Goal: Task Accomplishment & Management: Use online tool/utility

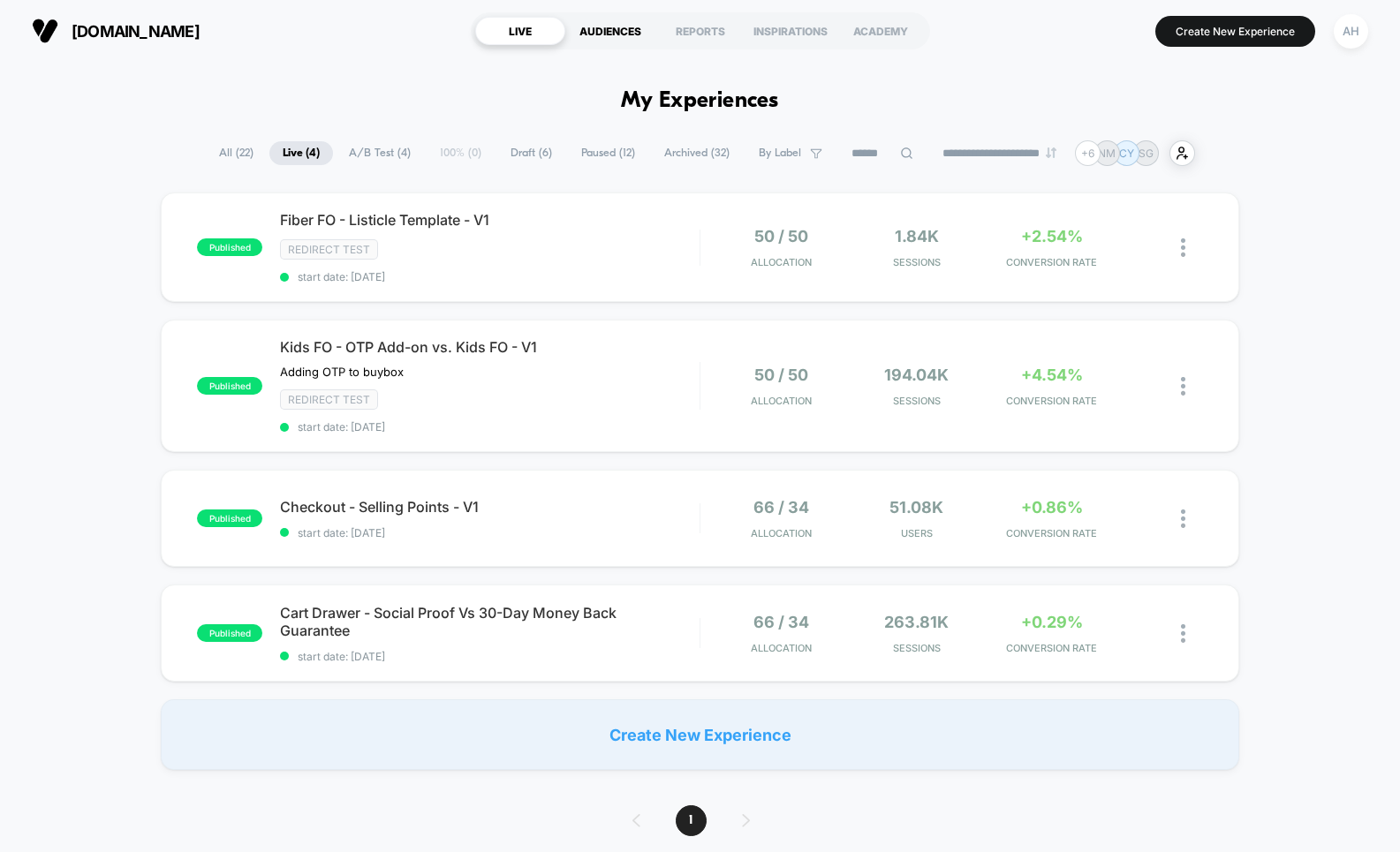
drag, startPoint x: 388, startPoint y: 53, endPoint x: 625, endPoint y: 20, distance: 239.3
click at [394, 50] on div "[DOMAIN_NAME] LIVE AUDIENCES REPORTS INSPIRATIONS ACADEMY Create New Experience…" at bounding box center [700, 31] width 1400 height 62
click at [590, 251] on div "Redirect Test" at bounding box center [489, 250] width 419 height 20
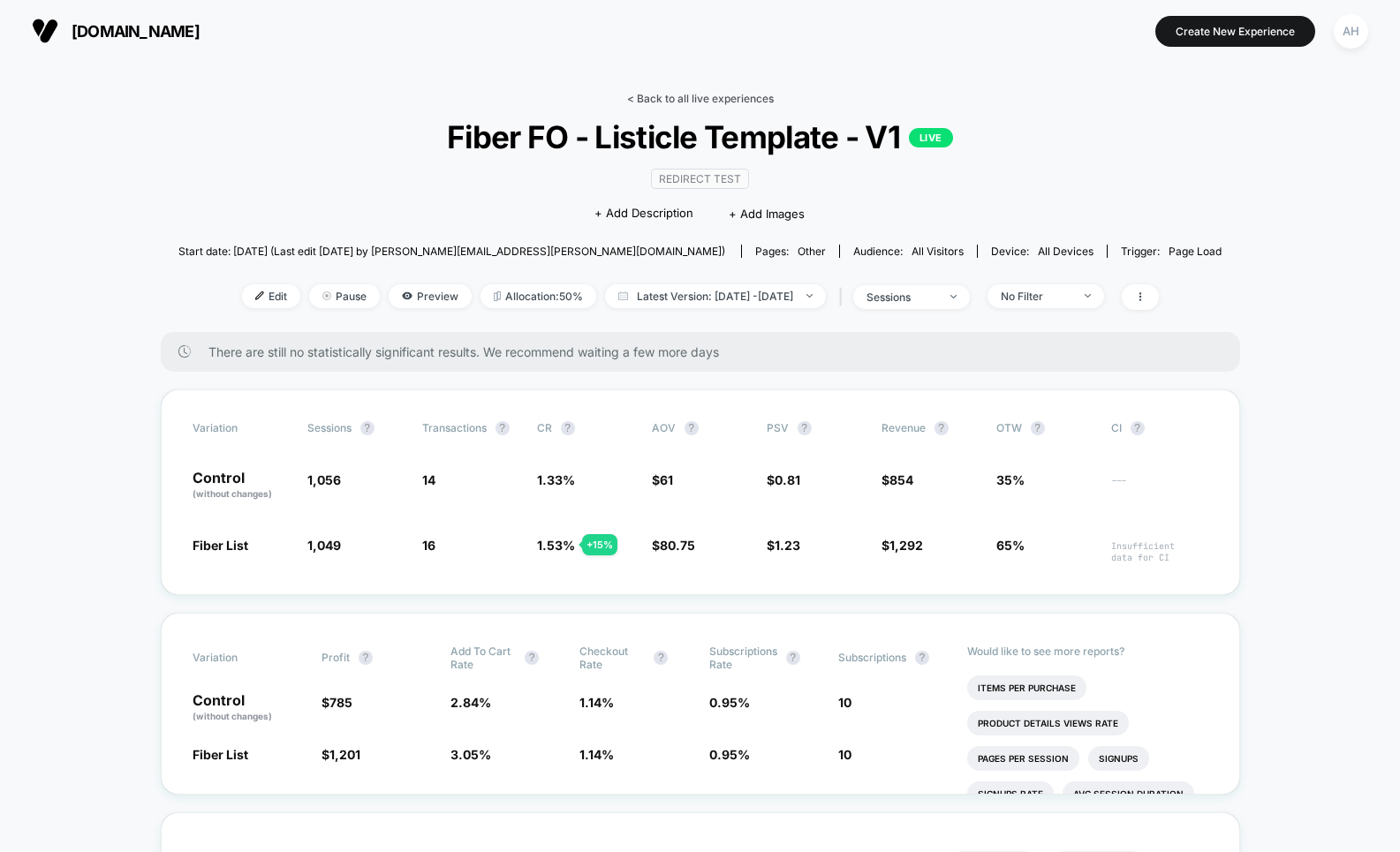
click at [704, 94] on link "< Back to all live experiences" at bounding box center [700, 99] width 147 height 14
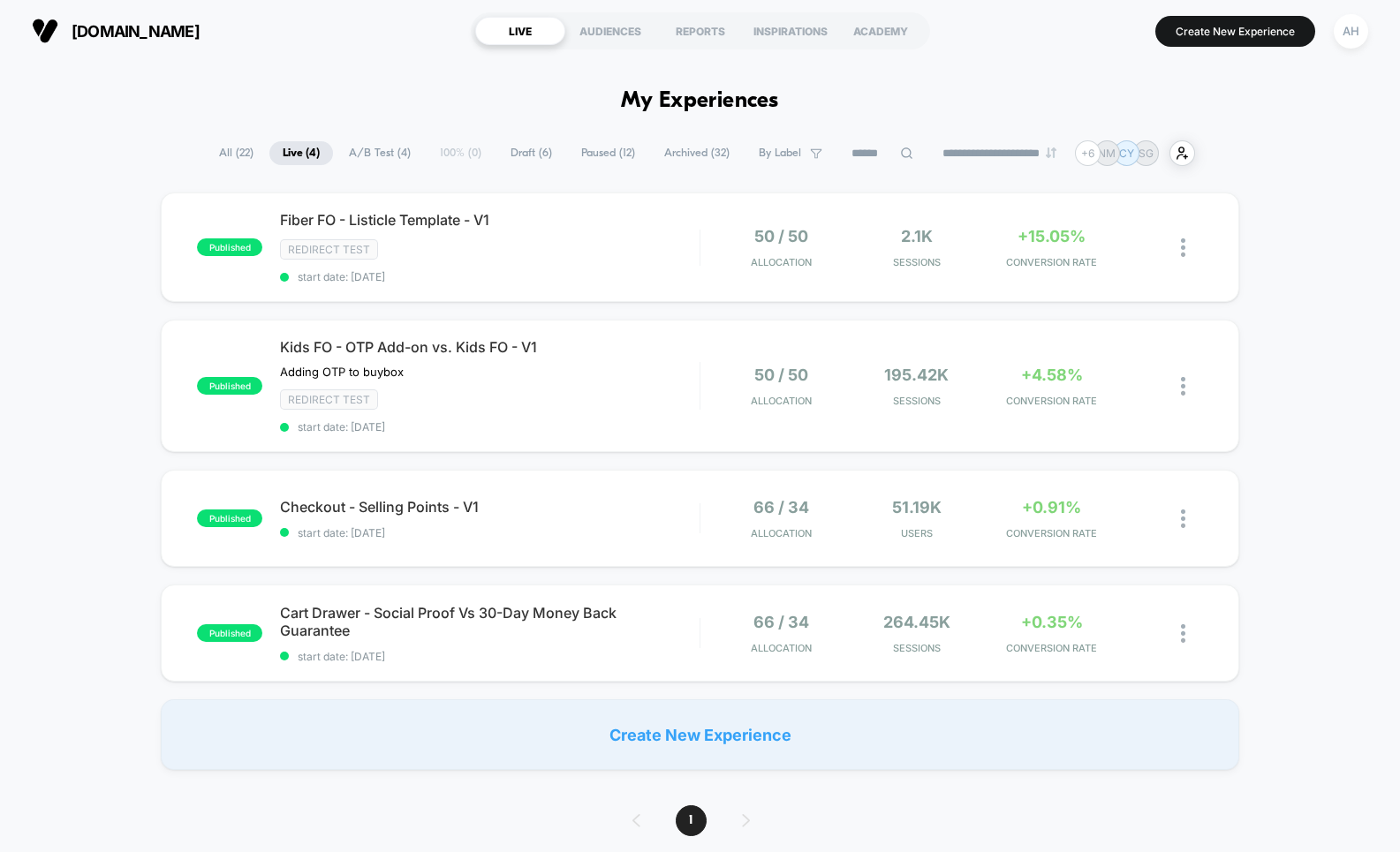
click at [115, 400] on div "published Fiber FO - Listicle Template - V1 Redirect Test start date: [DATE] 50…" at bounding box center [700, 481] width 1400 height 577
click at [1293, 239] on div "published Fiber FO - Listicle Template - V1 Redirect Test start date: [DATE] 50…" at bounding box center [700, 481] width 1400 height 577
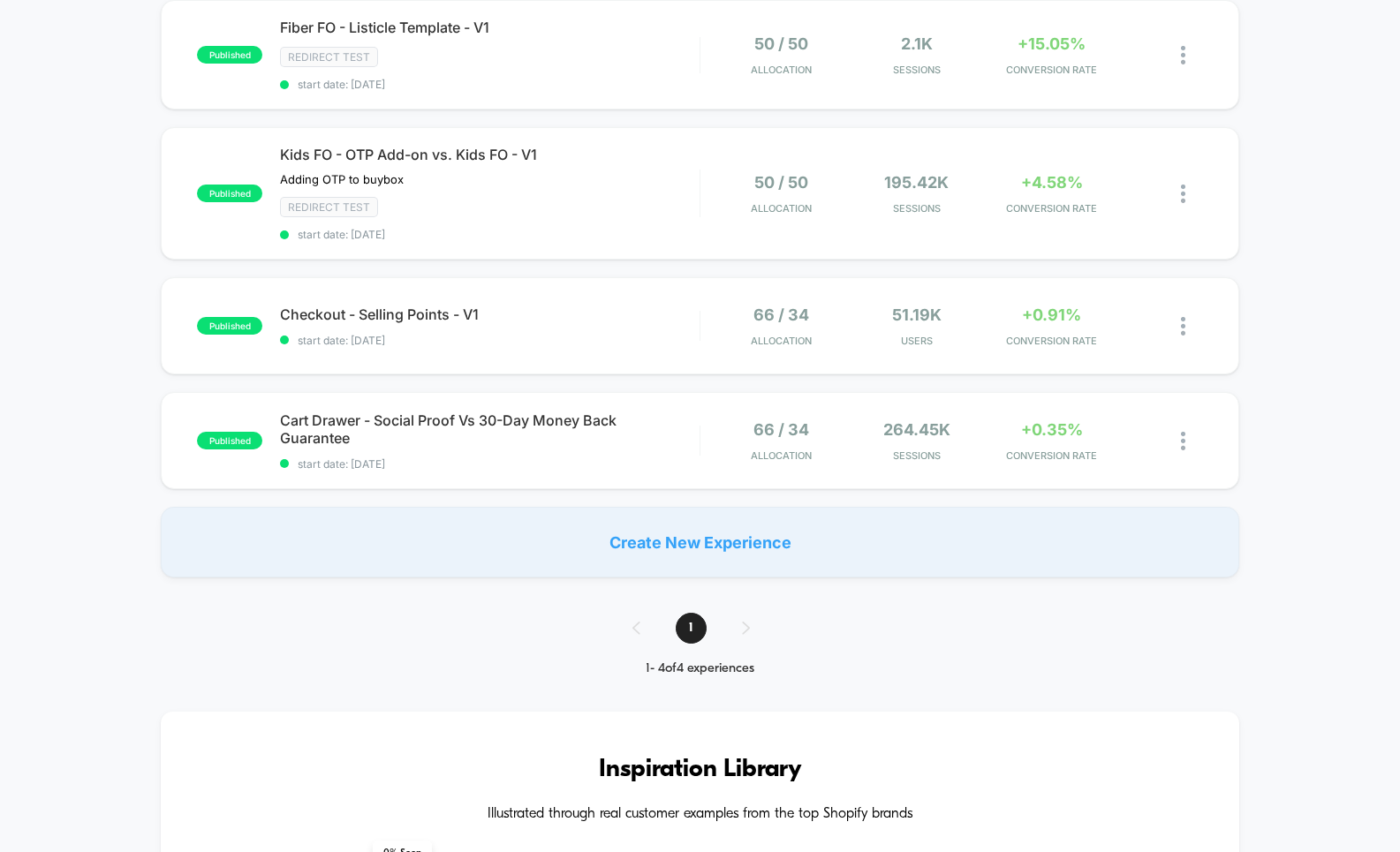
scroll to position [111, 0]
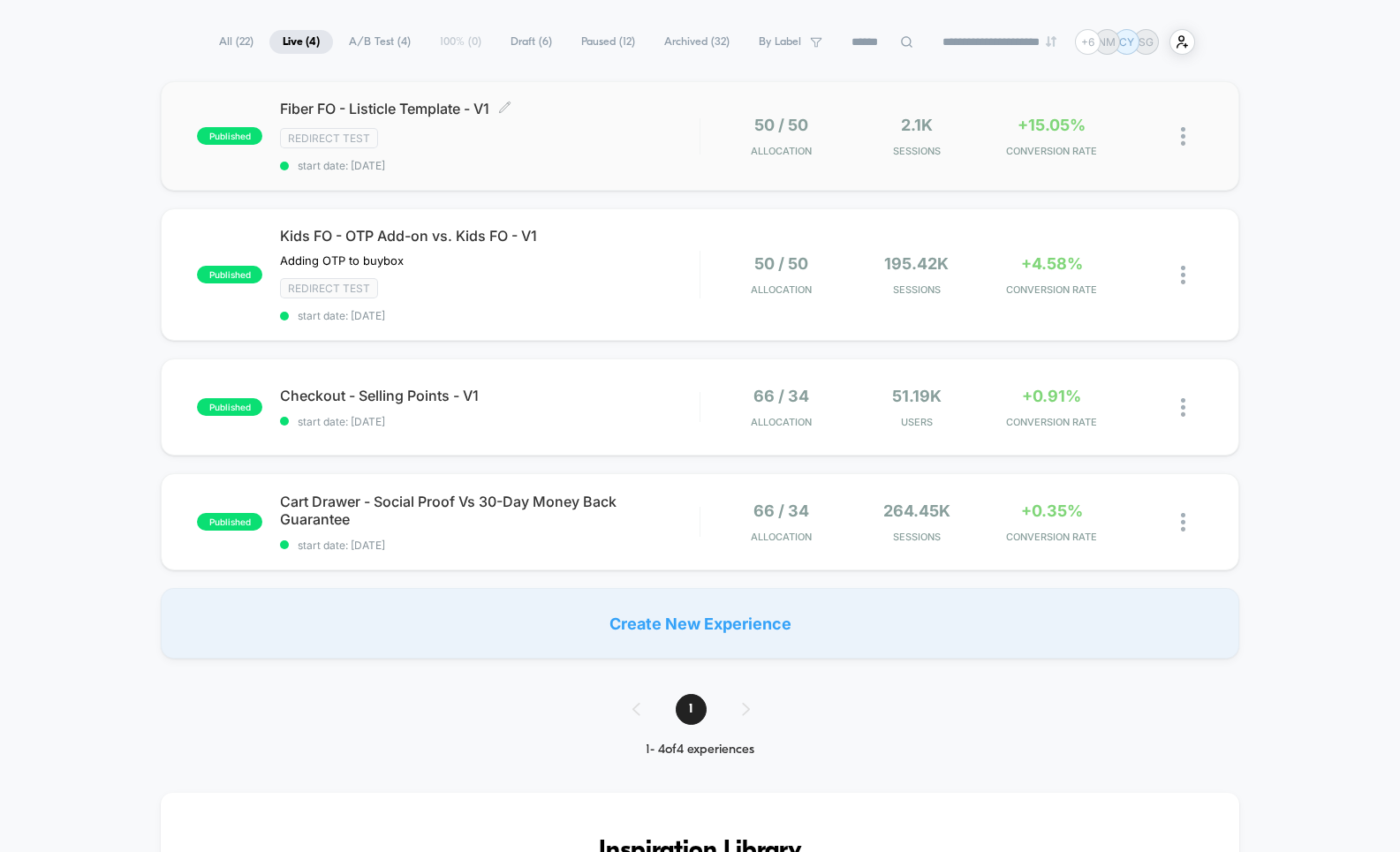
click at [624, 133] on div "Redirect Test" at bounding box center [489, 138] width 419 height 20
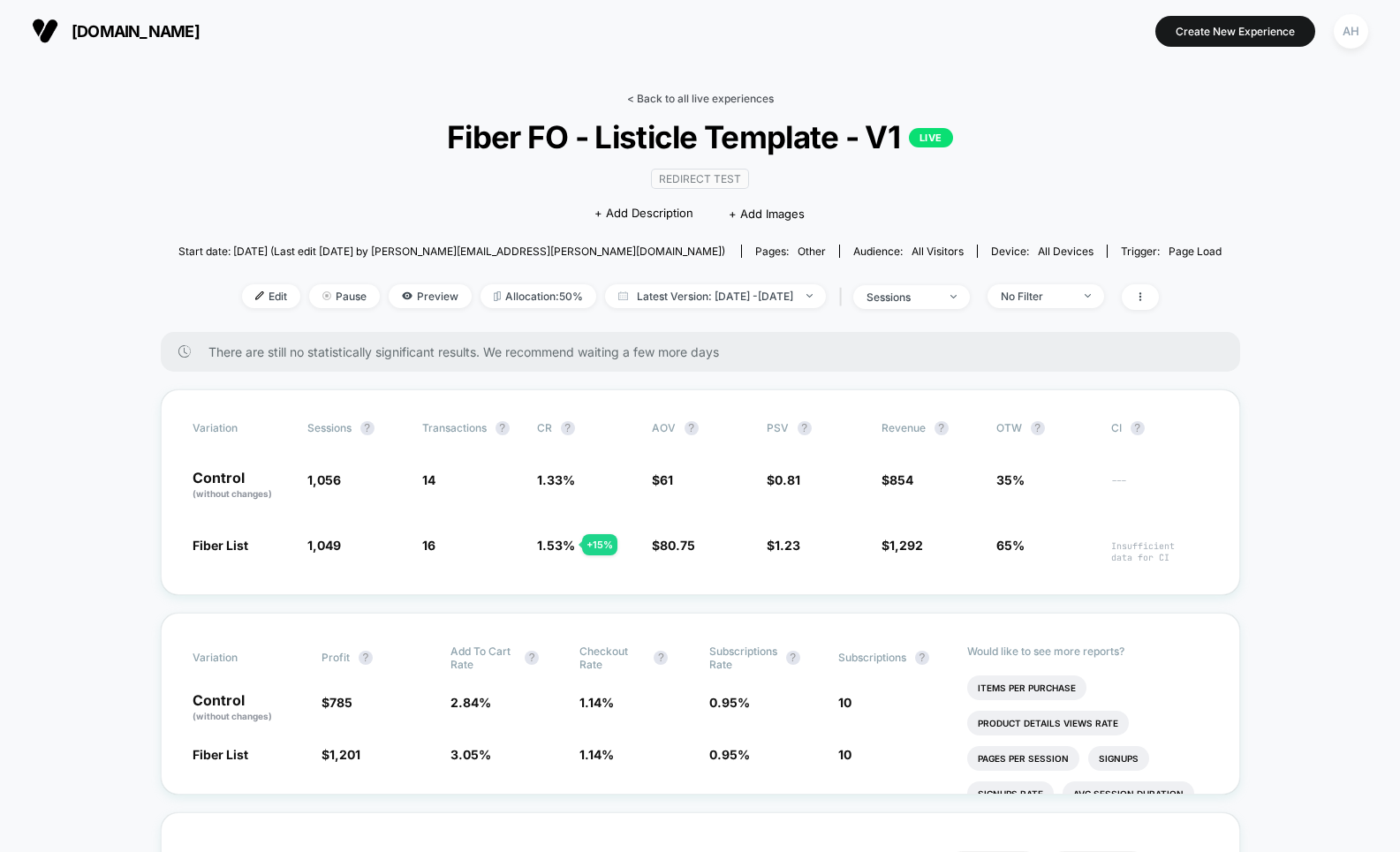
click at [684, 99] on link "< Back to all live experiences" at bounding box center [700, 99] width 147 height 14
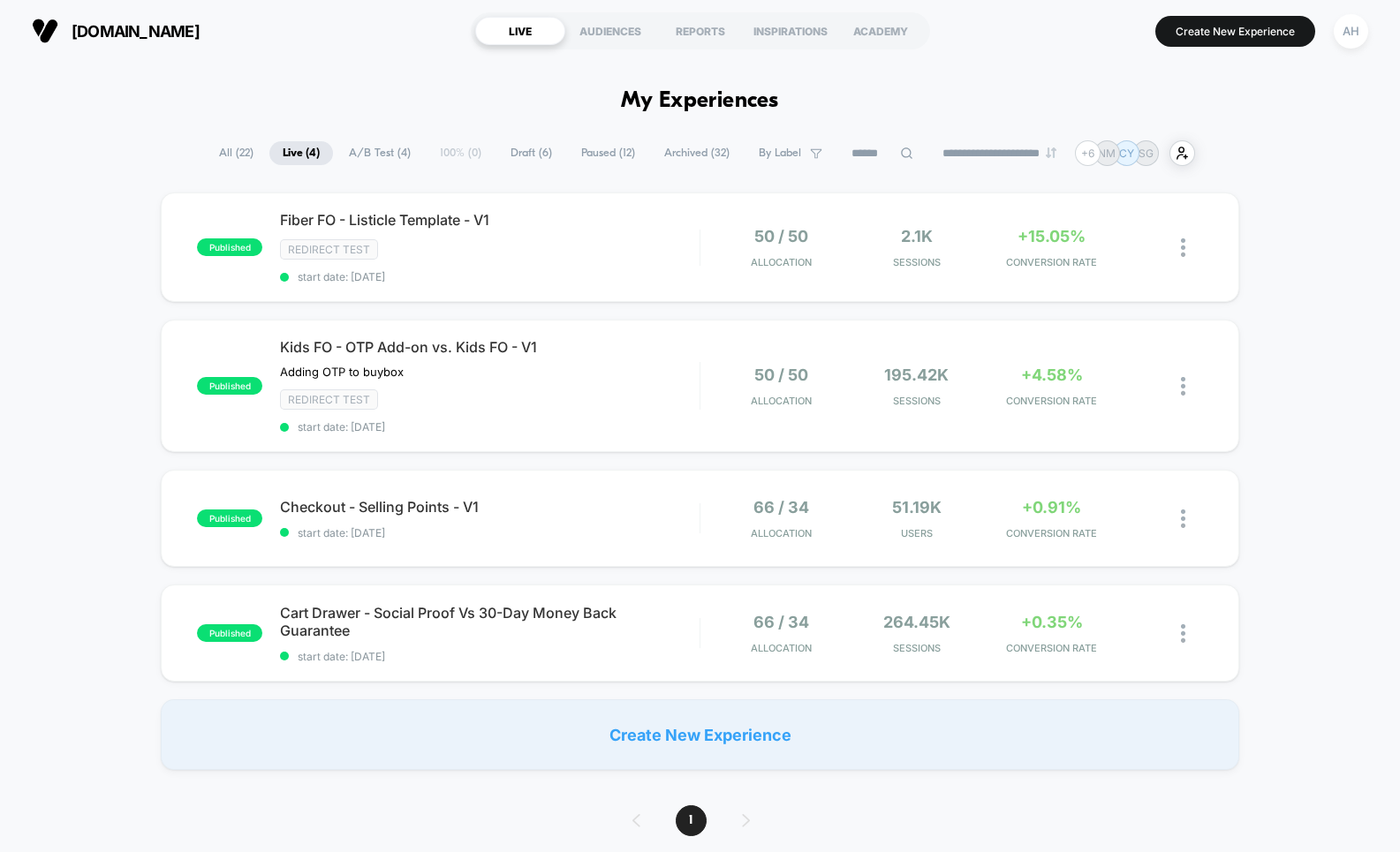
click at [1284, 366] on div "published Fiber FO - Listicle Template - V1 Redirect Test start date: [DATE] 50…" at bounding box center [700, 481] width 1400 height 577
click at [1255, 227] on div "published Fiber FO - Listicle Template - V1 Redirect Test start date: [DATE] 50…" at bounding box center [700, 481] width 1400 height 577
